Goal: Register for event/course

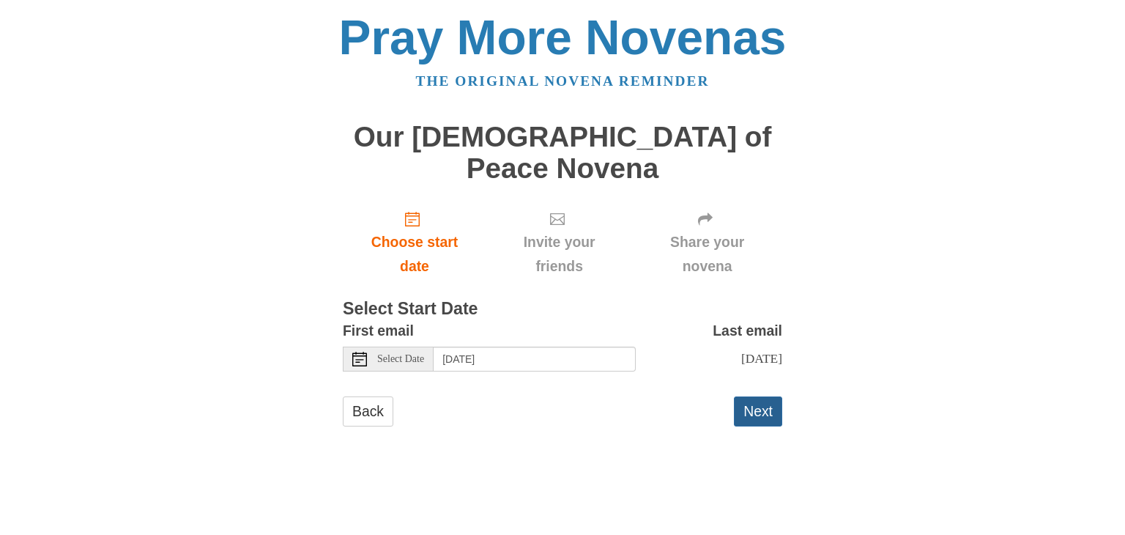
click at [751, 402] on button "Next" at bounding box center [758, 411] width 48 height 30
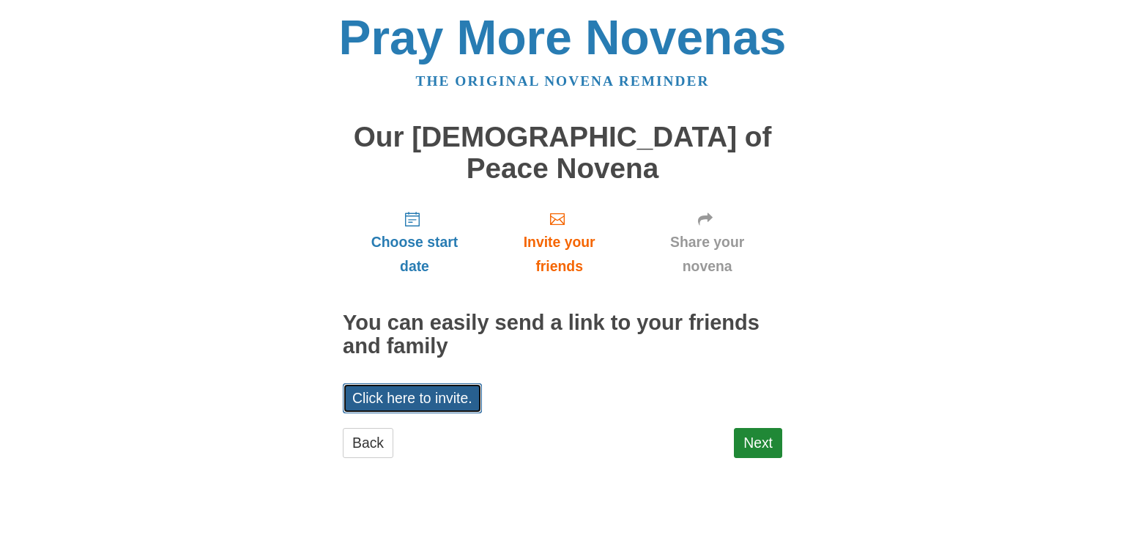
click at [445, 383] on link "Click here to invite." at bounding box center [412, 398] width 139 height 30
click at [432, 383] on link "Click here to invite." at bounding box center [412, 398] width 139 height 30
click at [752, 394] on div "Choose start date Invite your friends Share your novena You can easily send a l…" at bounding box center [562, 334] width 439 height 273
click at [751, 428] on link "Next" at bounding box center [758, 443] width 48 height 30
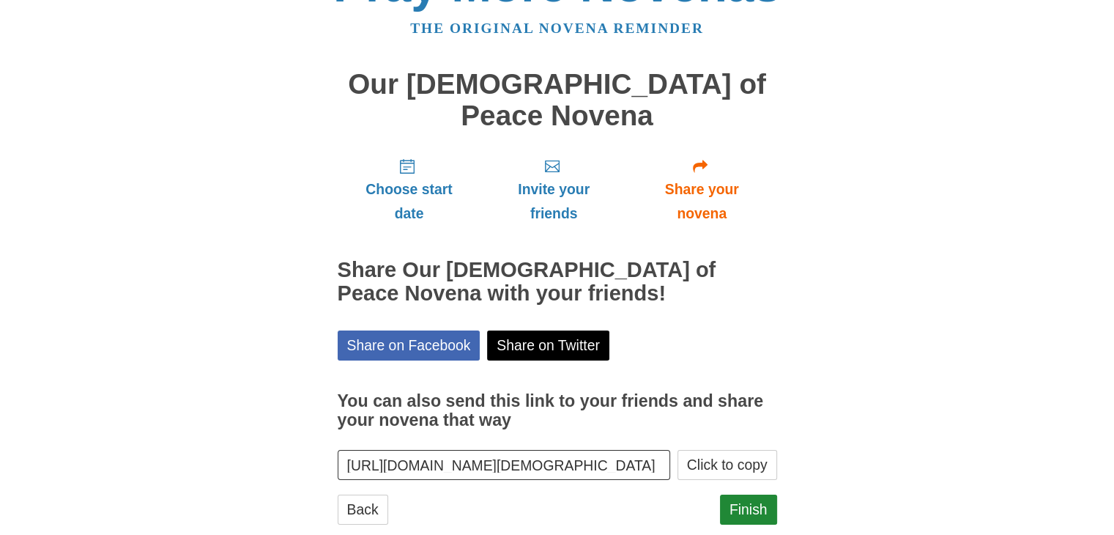
scroll to position [53, 0]
click at [747, 494] on link "Finish" at bounding box center [748, 509] width 57 height 30
